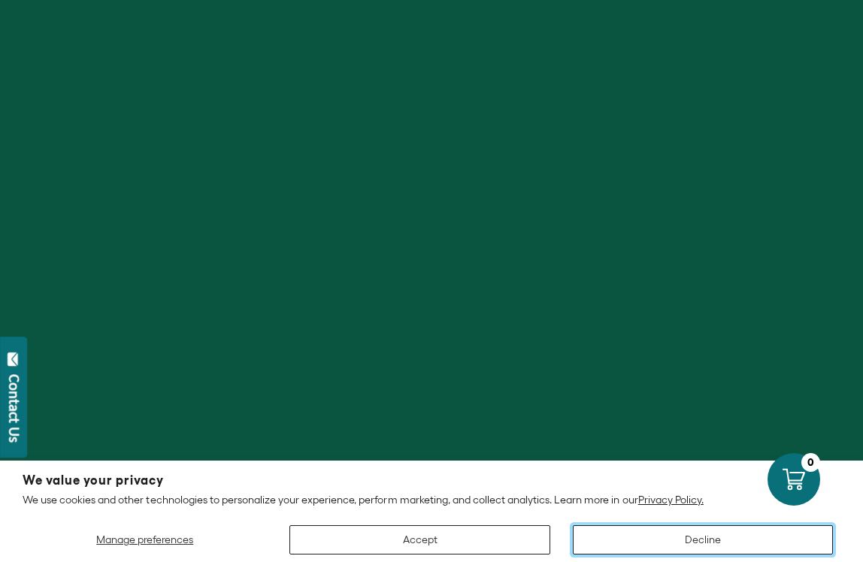
click at [705, 542] on button "Decline" at bounding box center [703, 540] width 260 height 29
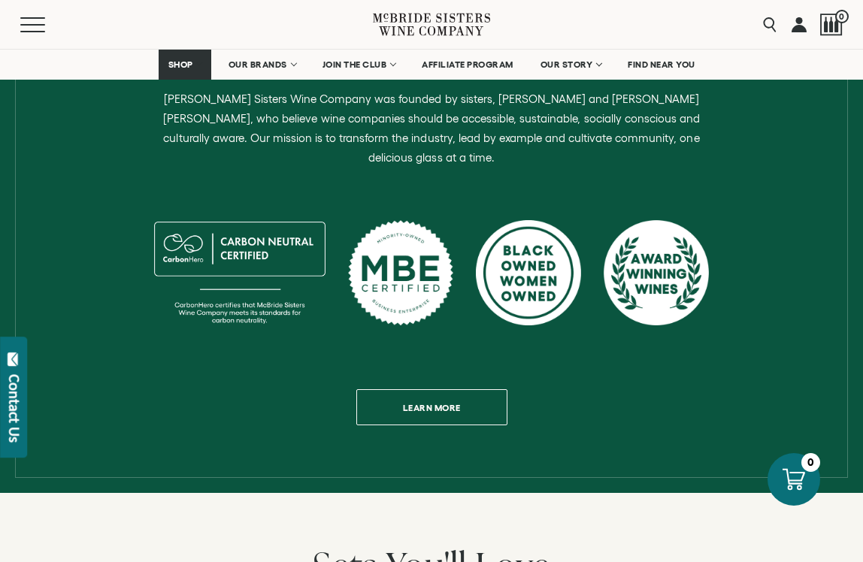
scroll to position [663, 0]
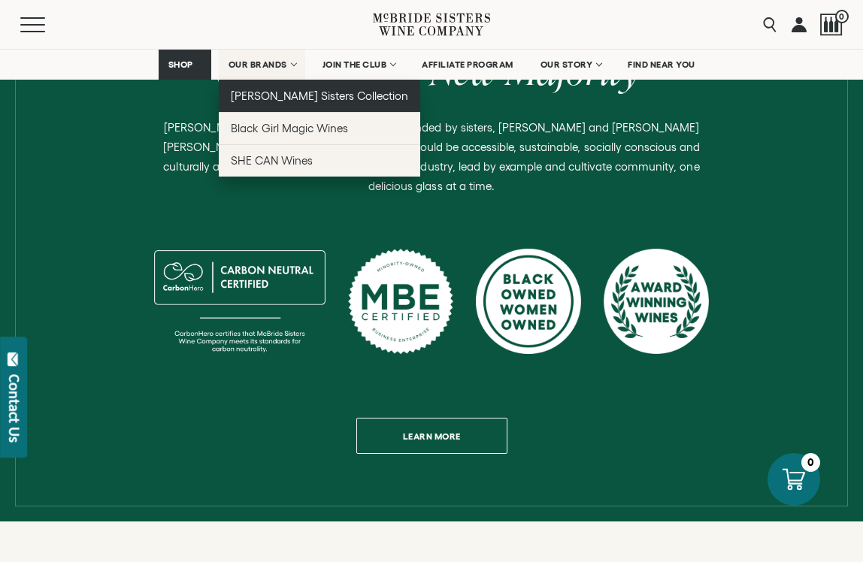
click at [269, 95] on span "[PERSON_NAME] Sisters Collection" at bounding box center [320, 95] width 178 height 13
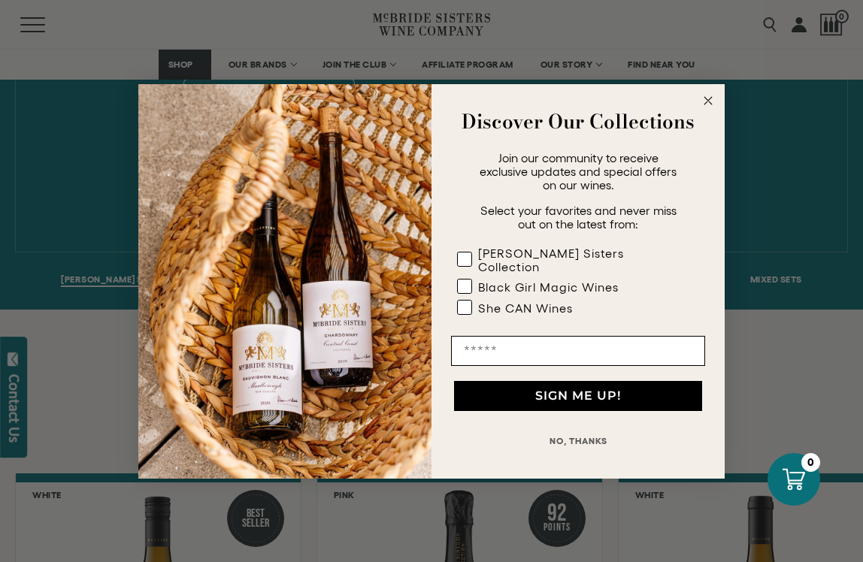
scroll to position [906, 0]
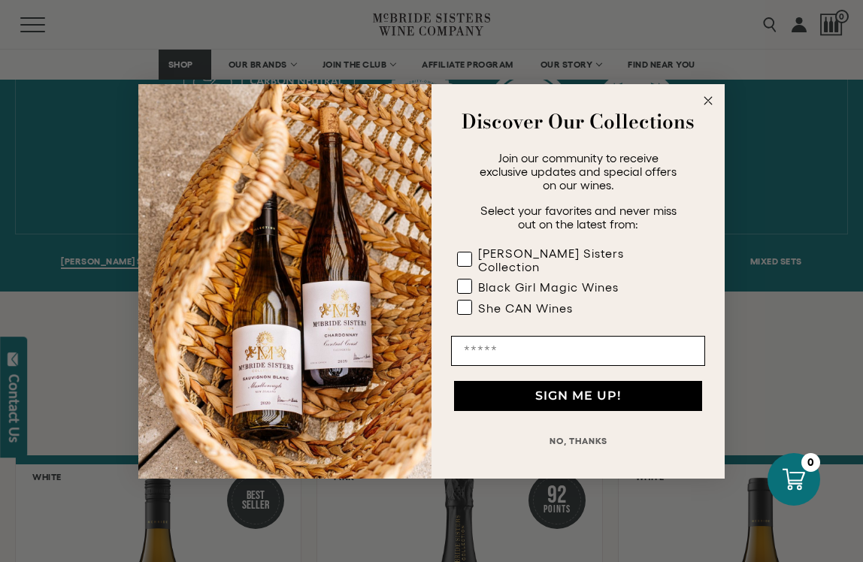
click at [710, 108] on circle "Close dialog" at bounding box center [708, 100] width 17 height 17
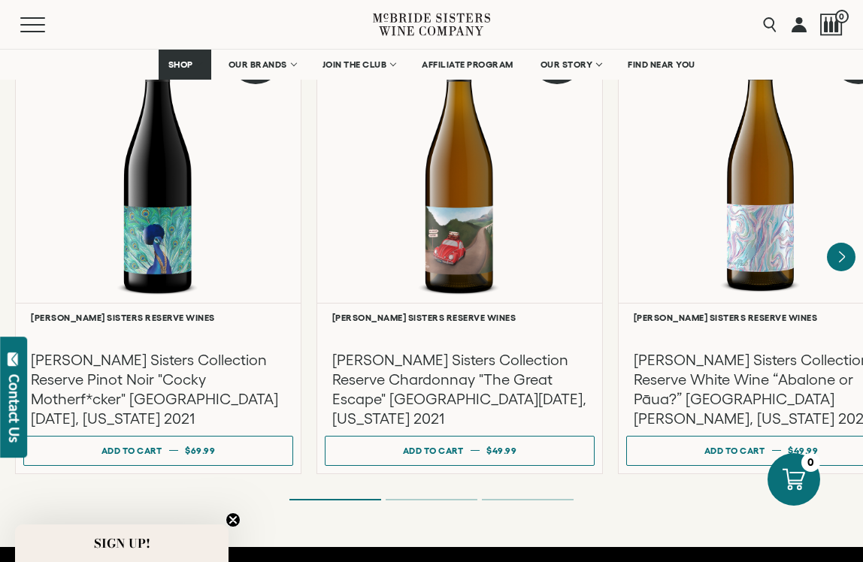
scroll to position [2657, 0]
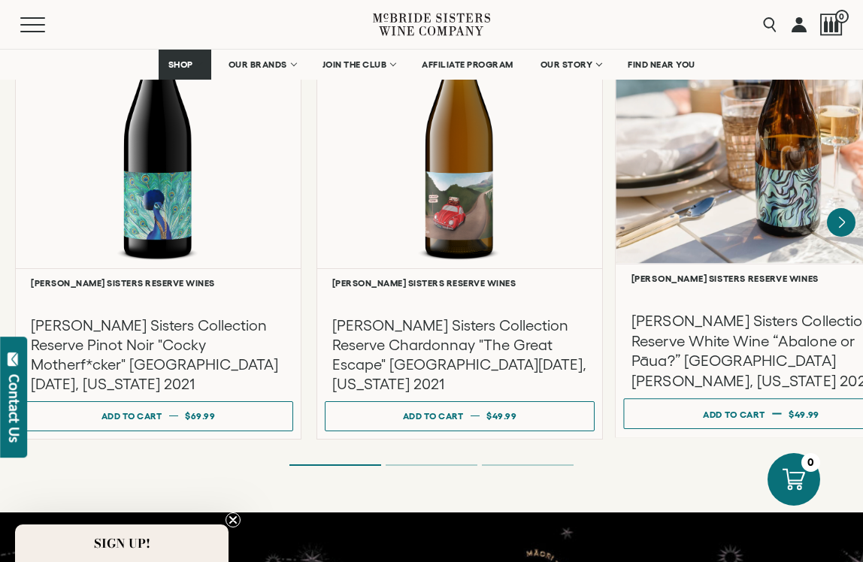
click at [747, 202] on div at bounding box center [761, 119] width 291 height 290
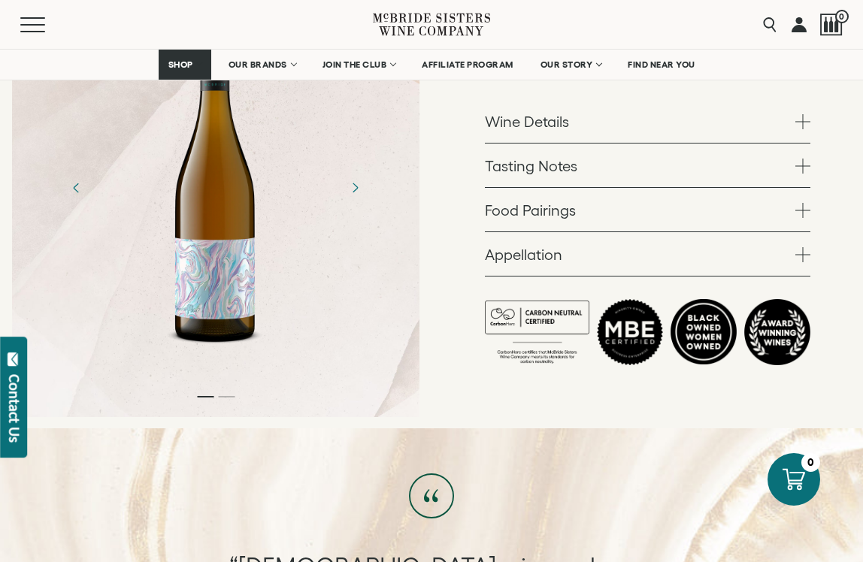
scroll to position [606, 0]
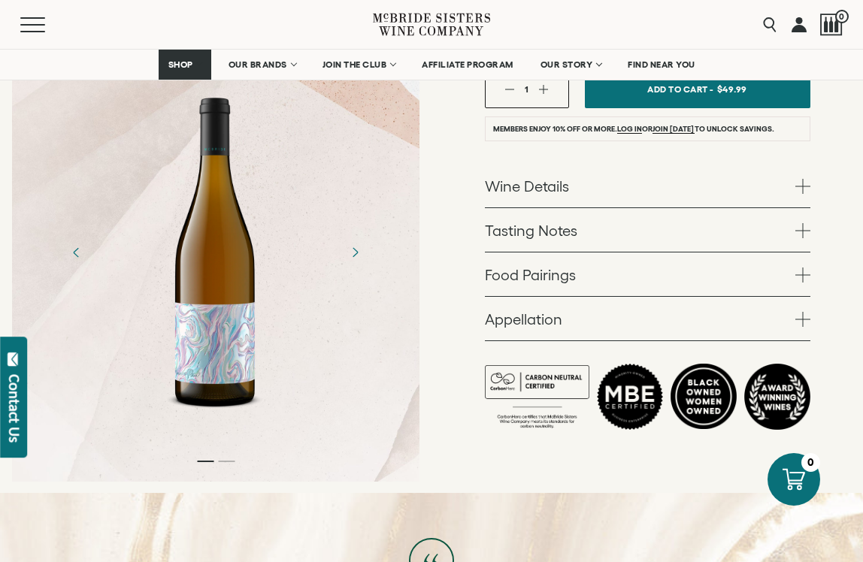
click at [802, 223] on span at bounding box center [803, 230] width 15 height 15
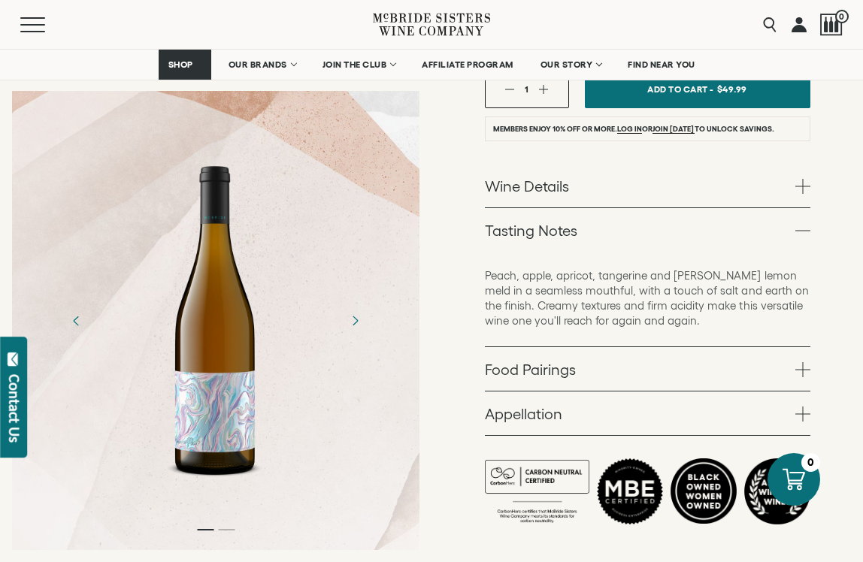
click at [805, 362] on span at bounding box center [803, 369] width 15 height 15
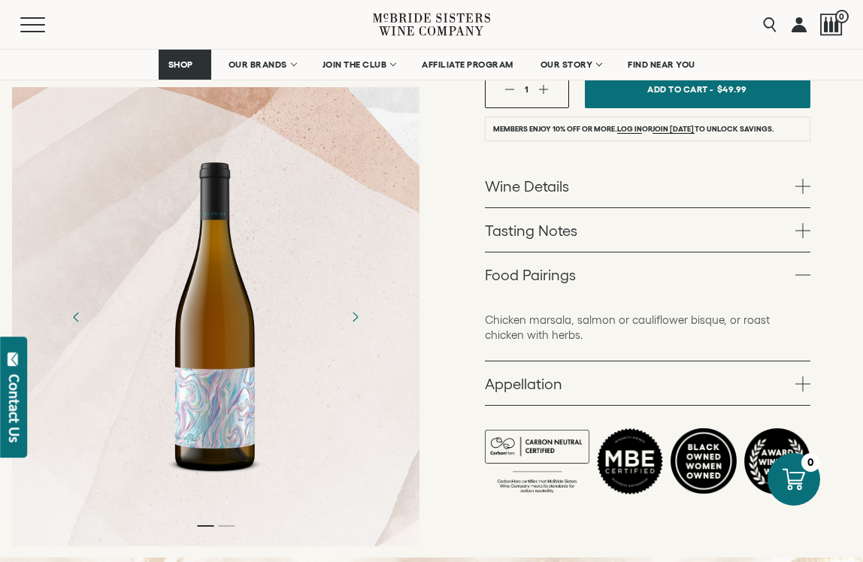
click at [802, 268] on span at bounding box center [803, 275] width 15 height 15
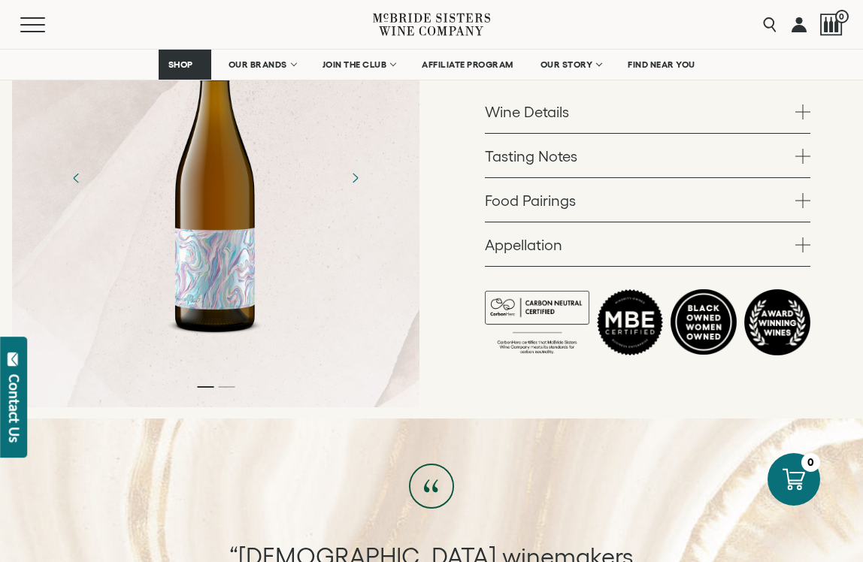
scroll to position [683, 0]
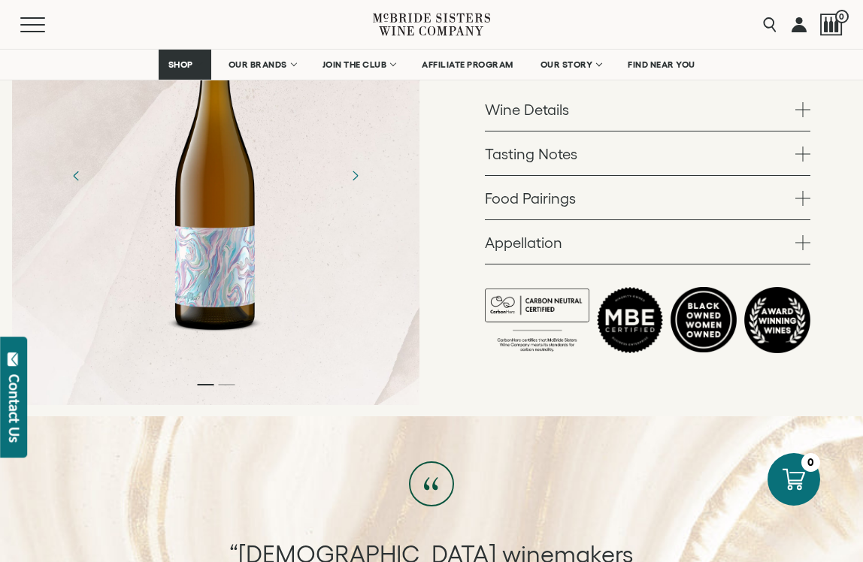
click at [800, 235] on span at bounding box center [803, 242] width 15 height 15
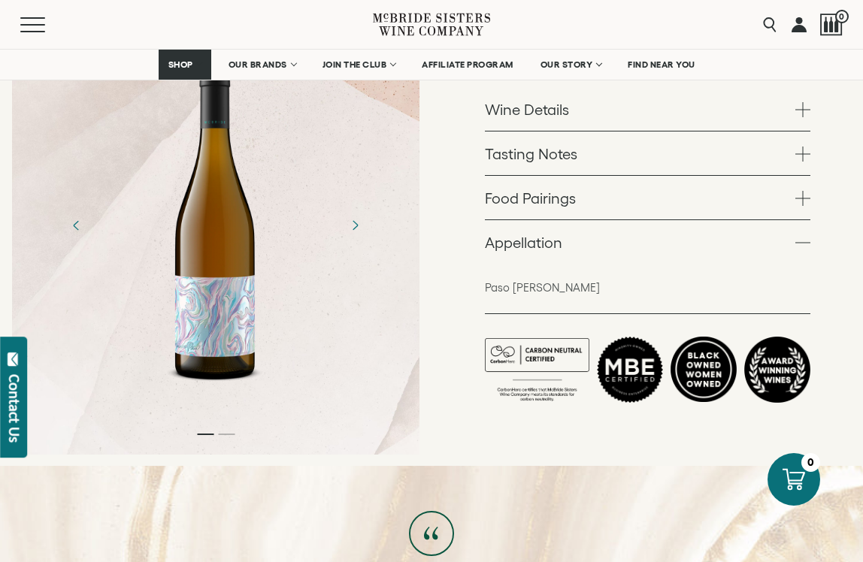
click at [800, 235] on span at bounding box center [803, 242] width 15 height 15
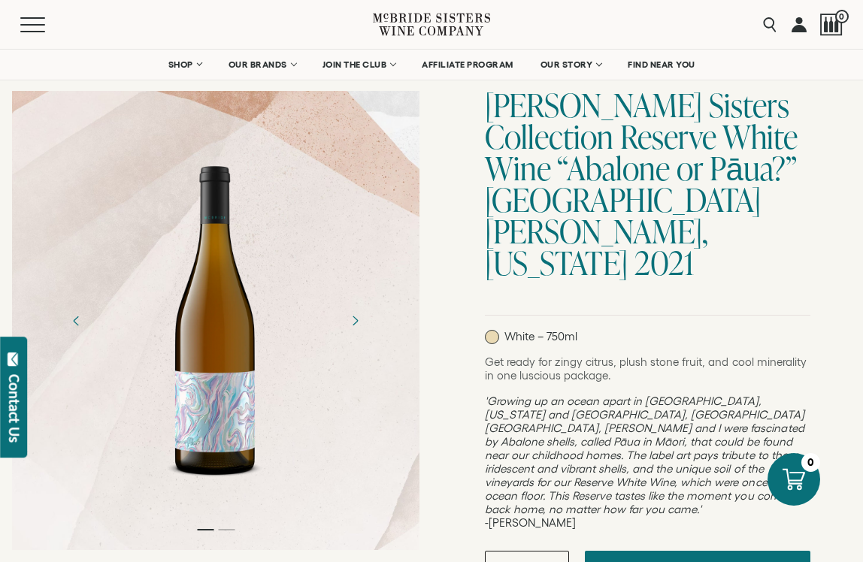
scroll to position [0, 0]
